Goal: Use online tool/utility: Utilize a website feature to perform a specific function

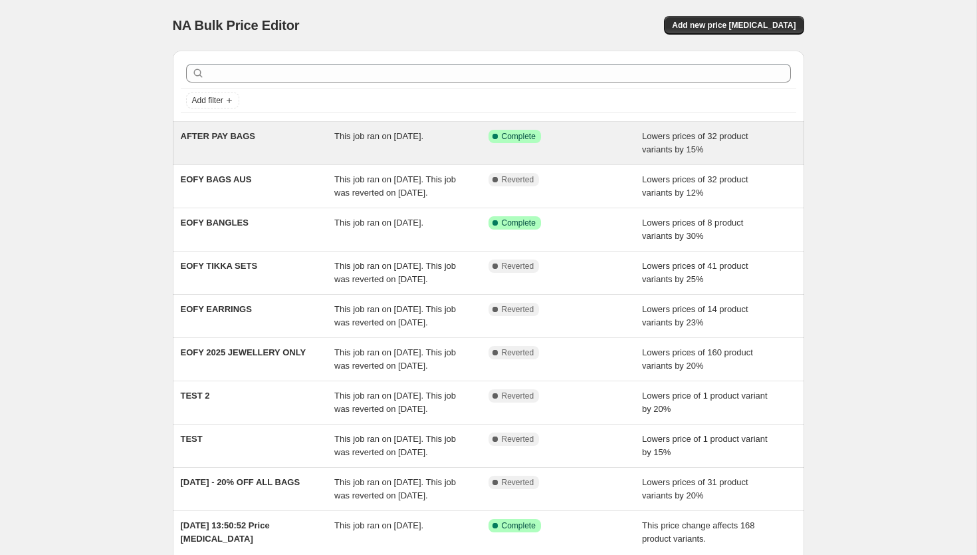
click at [233, 132] on span "AFTER PAY BAGS" at bounding box center [218, 136] width 74 height 10
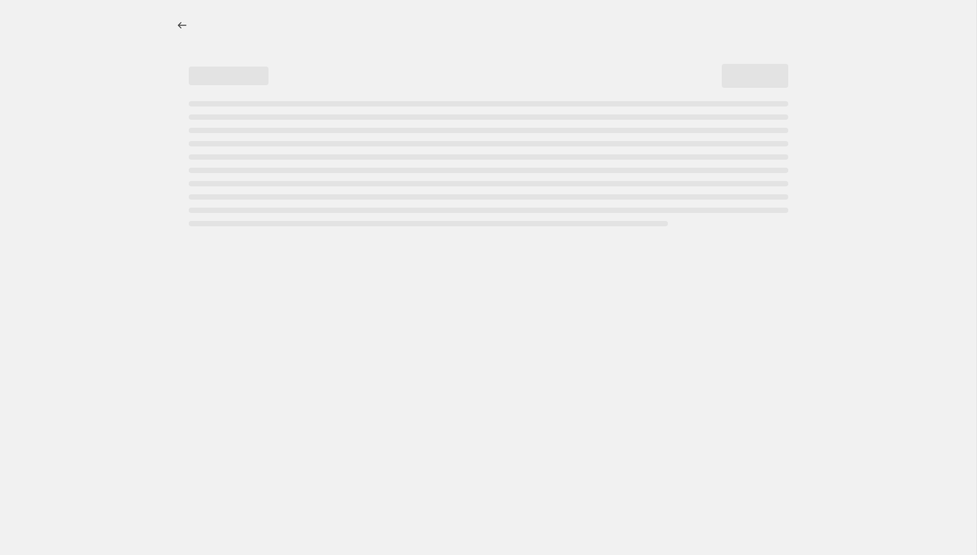
select select "percentage"
select select "product_status"
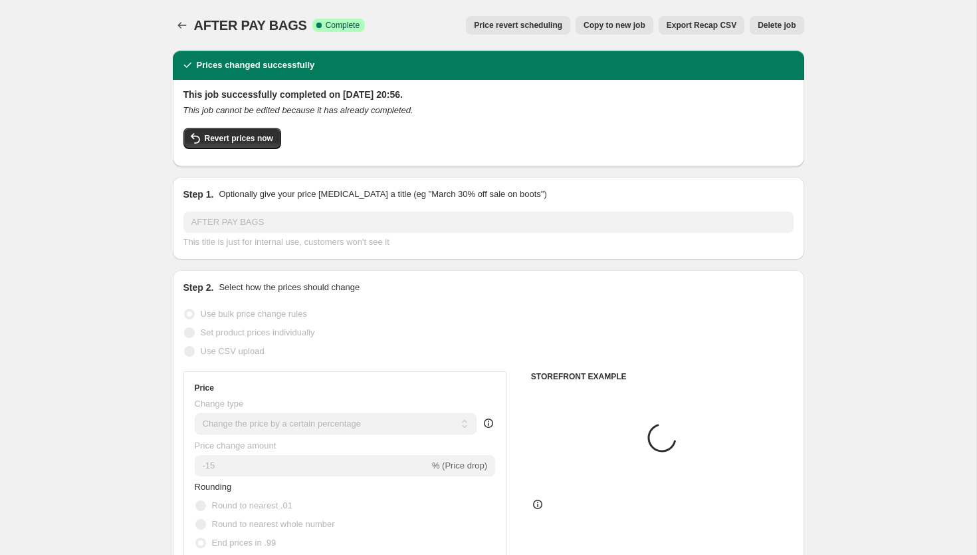
select select "collection"
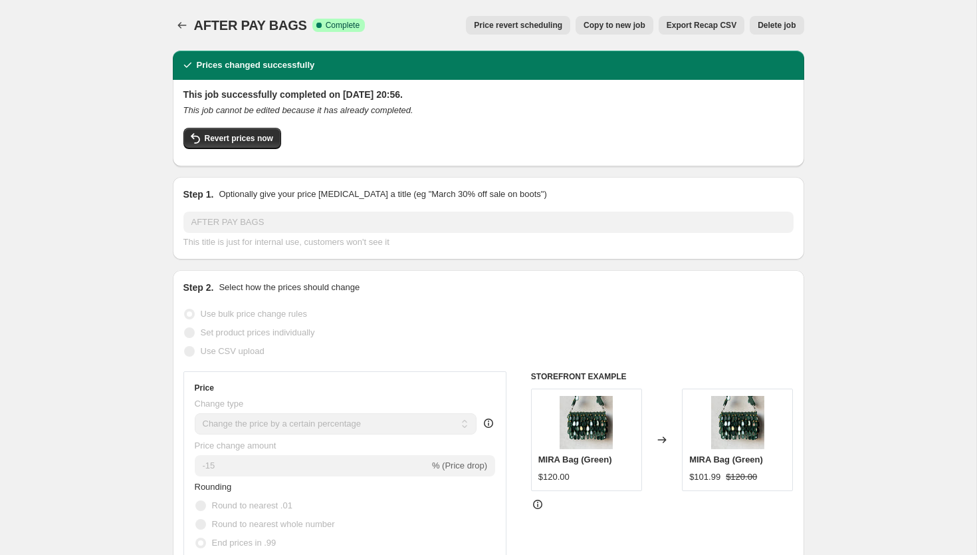
click at [233, 132] on button "Revert prices now" at bounding box center [233, 138] width 98 height 21
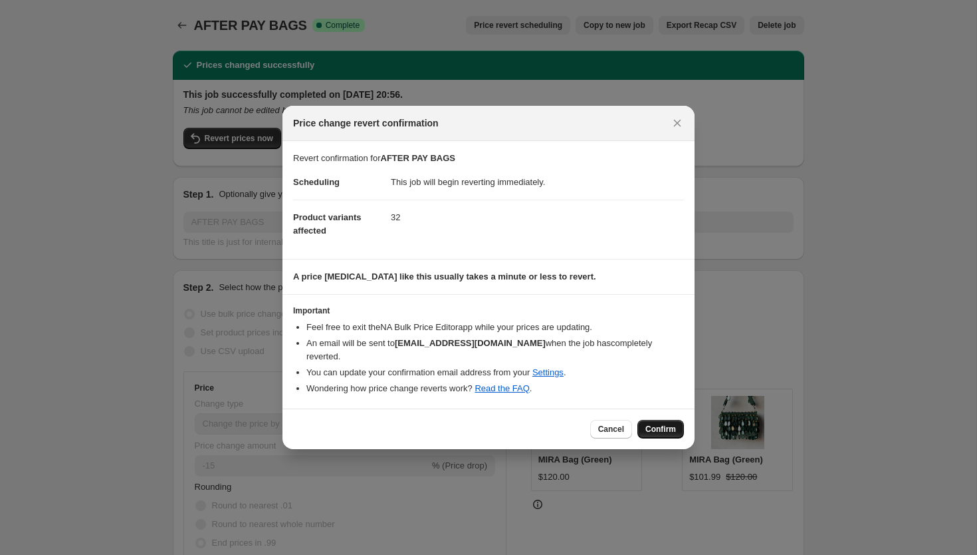
click at [661, 424] on span "Confirm" at bounding box center [661, 429] width 31 height 11
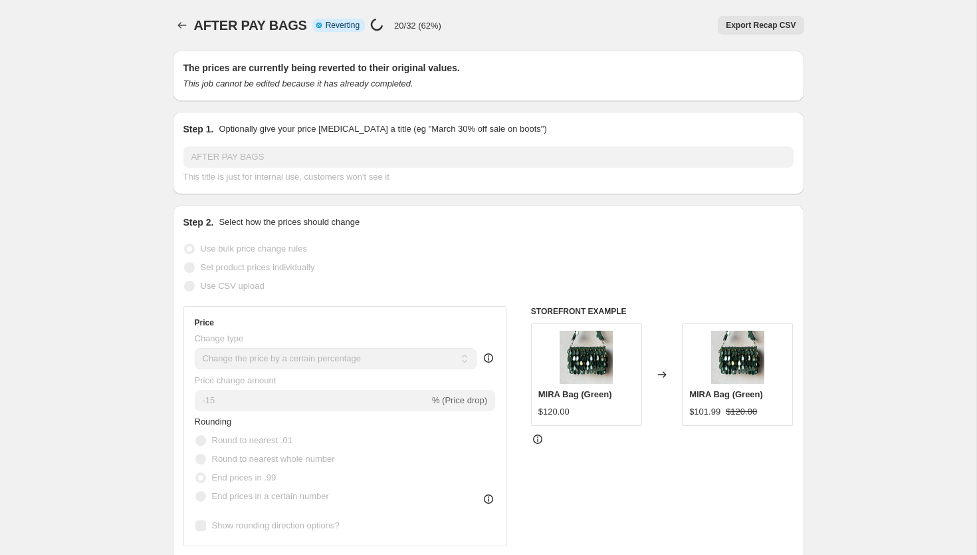
select select "percentage"
select select "collection"
select select "product_status"
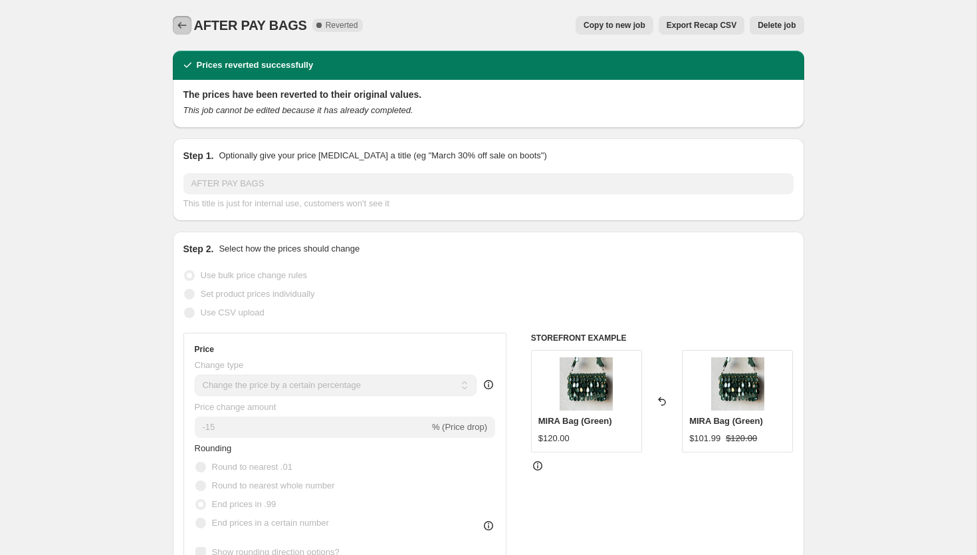
click at [181, 28] on icon "Price change jobs" at bounding box center [182, 25] width 13 height 13
